Goal: Task Accomplishment & Management: Manage account settings

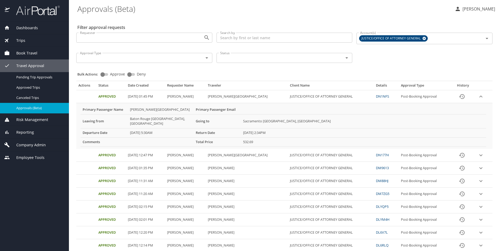
click at [30, 54] on span "Book Travel" at bounding box center [24, 53] width 28 height 6
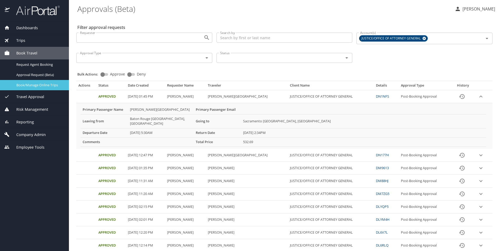
click at [36, 87] on span "Book/Manage Online Trips" at bounding box center [39, 85] width 46 height 5
click at [21, 39] on span "Trips" at bounding box center [18, 41] width 16 height 6
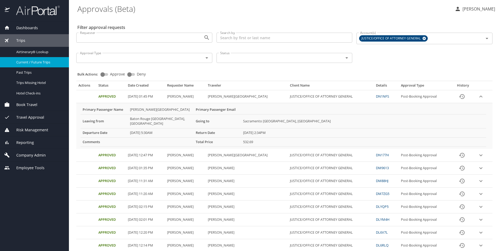
click at [37, 60] on span "Current / Future Trips" at bounding box center [39, 62] width 46 height 5
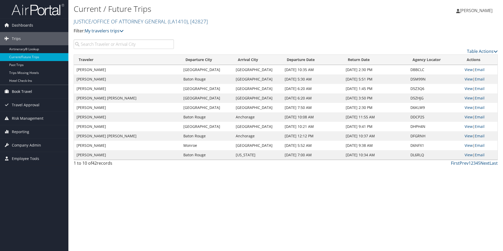
click at [27, 92] on span "Book Travel" at bounding box center [22, 91] width 20 height 13
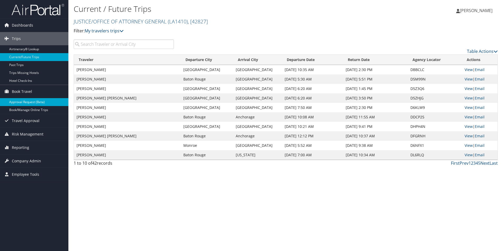
click at [28, 103] on link "Approval Request (Beta)" at bounding box center [34, 102] width 68 height 8
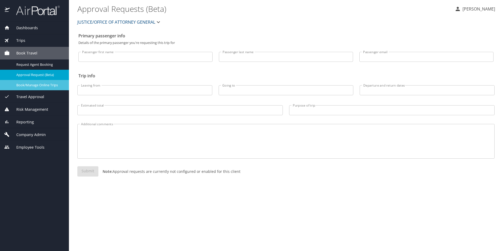
click at [30, 86] on span "Book/Manage Online Trips" at bounding box center [39, 85] width 46 height 5
click at [35, 53] on span "Book Travel" at bounding box center [24, 53] width 28 height 6
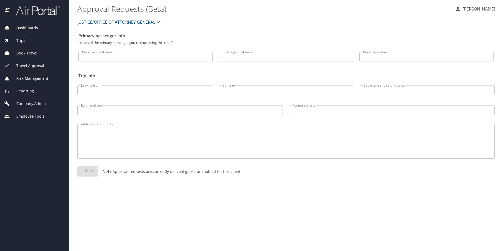
click at [36, 52] on span "Book Travel" at bounding box center [24, 53] width 28 height 6
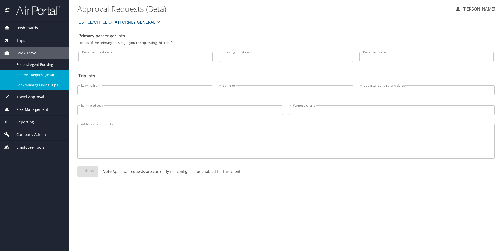
click at [34, 84] on span "Book/Manage Online Trips" at bounding box center [39, 85] width 46 height 5
click at [233, 58] on input "Passenger last name" at bounding box center [286, 57] width 134 height 10
type input "Duhe"
type input "[PERSON_NAME]"
type input "entremontj@ag.louisiana.gov"
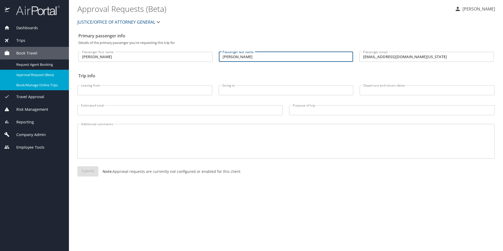
click at [34, 74] on span "Approval Request (Beta)" at bounding box center [39, 74] width 46 height 5
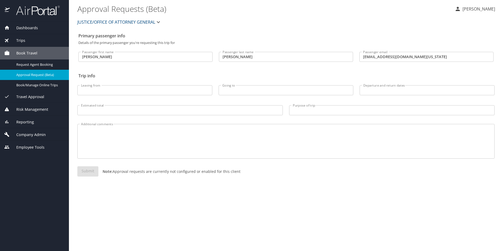
click at [28, 43] on div "Trips" at bounding box center [34, 41] width 61 height 6
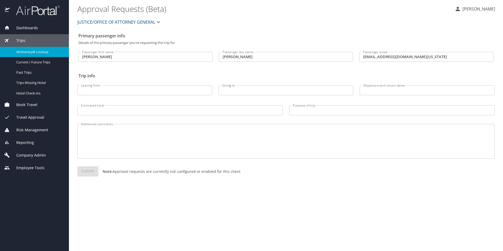
click at [33, 54] on span "Airtinerary® Lookup" at bounding box center [39, 51] width 46 height 5
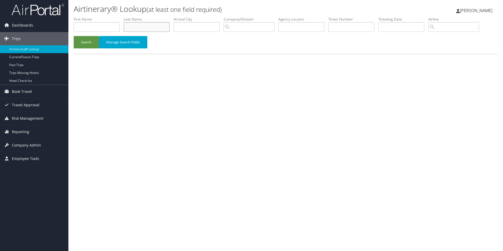
click at [144, 28] on input "text" at bounding box center [147, 27] width 46 height 10
type input "[PERSON_NAME]"
click at [90, 43] on button "Search" at bounding box center [86, 42] width 25 height 12
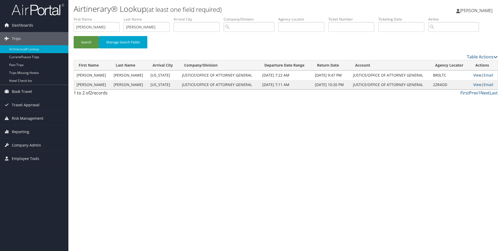
click at [477, 76] on link "View" at bounding box center [477, 75] width 8 height 5
click at [476, 84] on link "View" at bounding box center [477, 84] width 8 height 5
click at [21, 39] on link "Trips" at bounding box center [34, 38] width 68 height 13
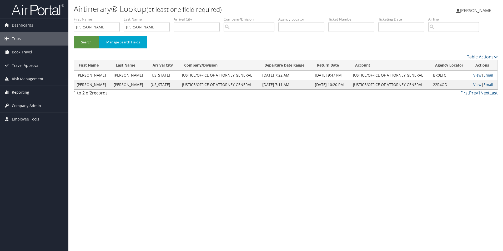
click at [28, 63] on span "Travel Approval" at bounding box center [26, 65] width 28 height 13
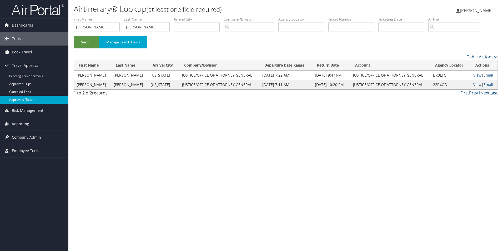
click at [27, 99] on link "Approvals (Beta)" at bounding box center [34, 100] width 68 height 8
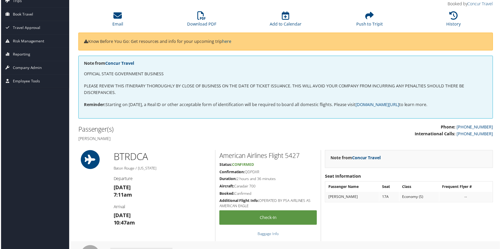
scroll to position [79, 0]
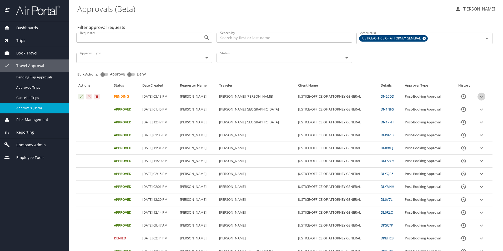
click at [478, 96] on icon "expand row" at bounding box center [481, 96] width 6 height 6
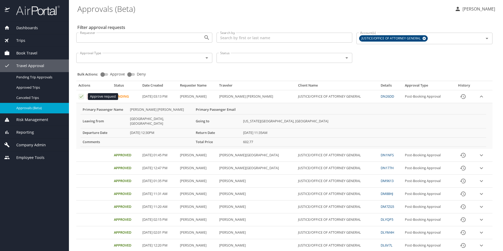
click at [81, 97] on icon "Approval table" at bounding box center [81, 96] width 5 height 5
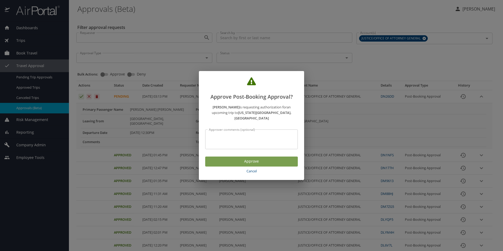
click at [255, 159] on span "Approve" at bounding box center [252, 161] width 84 height 7
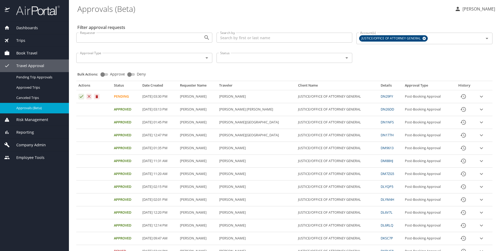
click at [478, 96] on icon "expand row" at bounding box center [481, 96] width 6 height 6
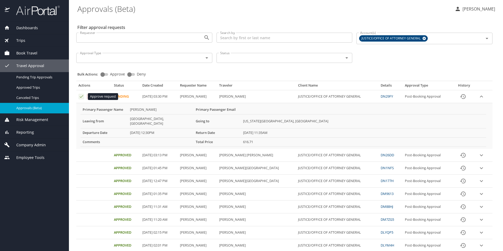
click at [82, 97] on icon "Approval table" at bounding box center [81, 96] width 5 height 5
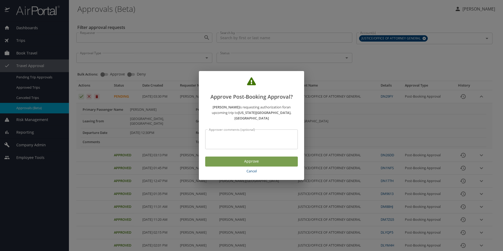
click at [255, 159] on span "Approve" at bounding box center [252, 161] width 84 height 7
